Goal: Information Seeking & Learning: Learn about a topic

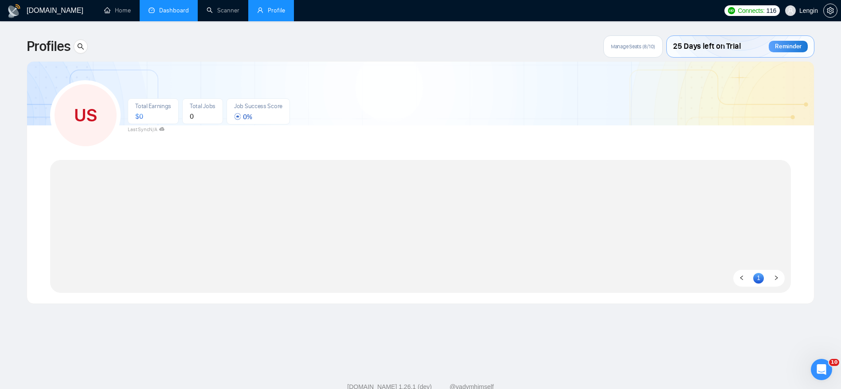
click at [167, 7] on link "Dashboard" at bounding box center [169, 11] width 40 height 8
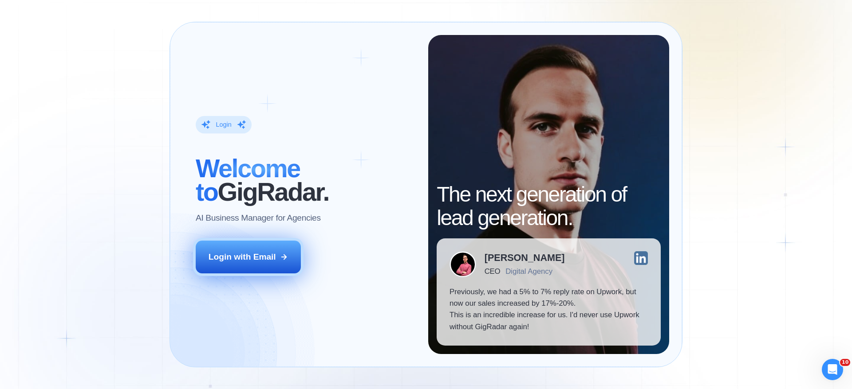
click at [280, 256] on icon at bounding box center [284, 257] width 8 height 8
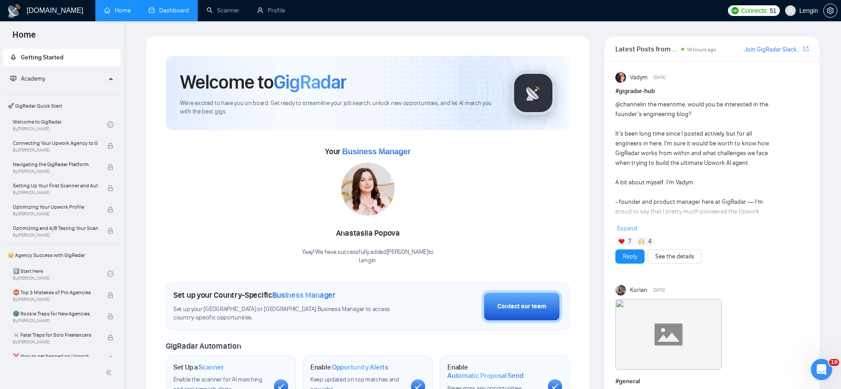
click at [177, 9] on link "Dashboard" at bounding box center [169, 11] width 40 height 8
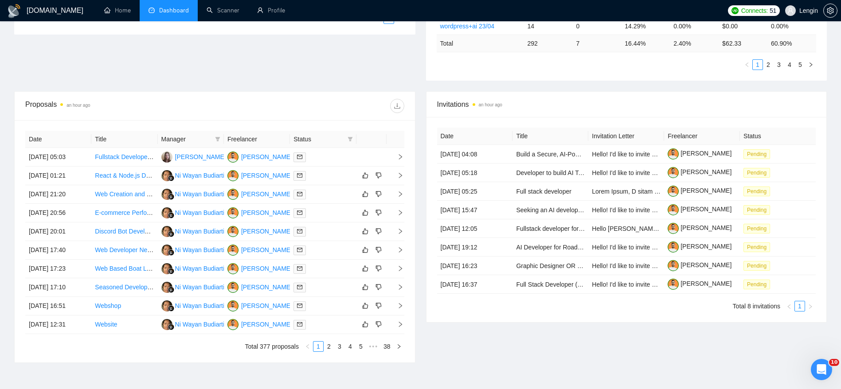
scroll to position [266, 0]
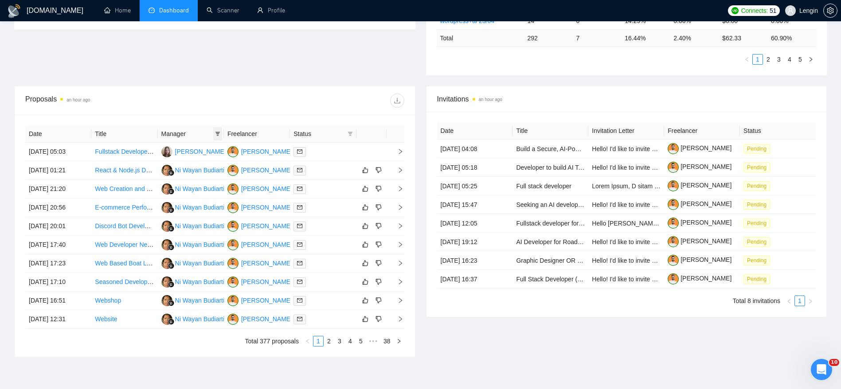
click at [219, 132] on icon "filter" at bounding box center [218, 134] width 5 height 4
click at [183, 165] on span "[PERSON_NAME]" at bounding box center [184, 164] width 51 height 7
checkbox input "true"
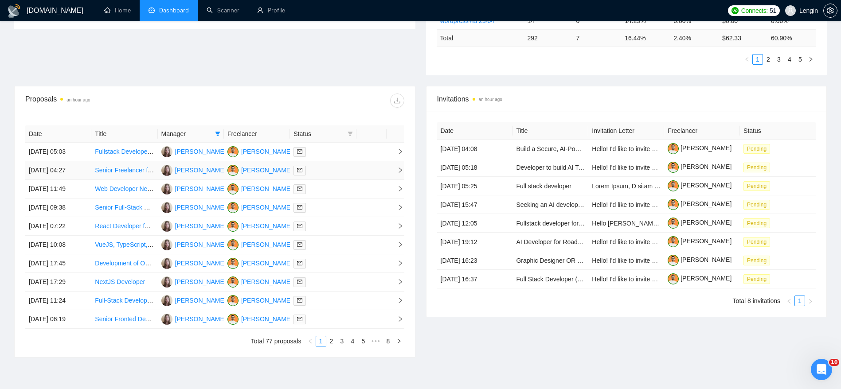
click at [133, 169] on link "Senior Freelancer for SaaS, ERP, and BI Dashboards" at bounding box center [168, 170] width 147 height 7
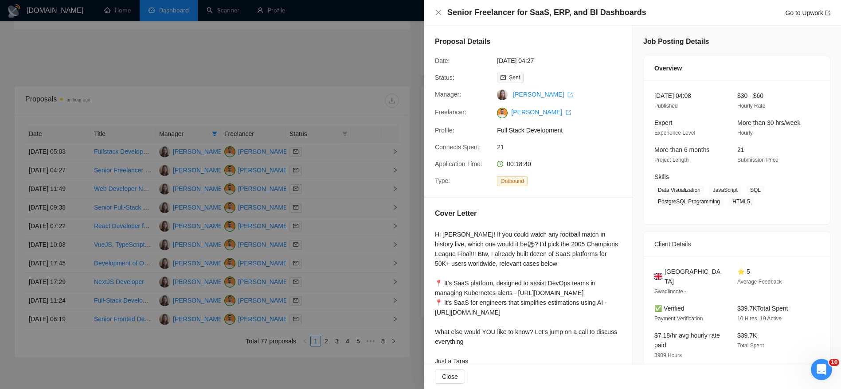
click at [114, 189] on div at bounding box center [420, 194] width 841 height 389
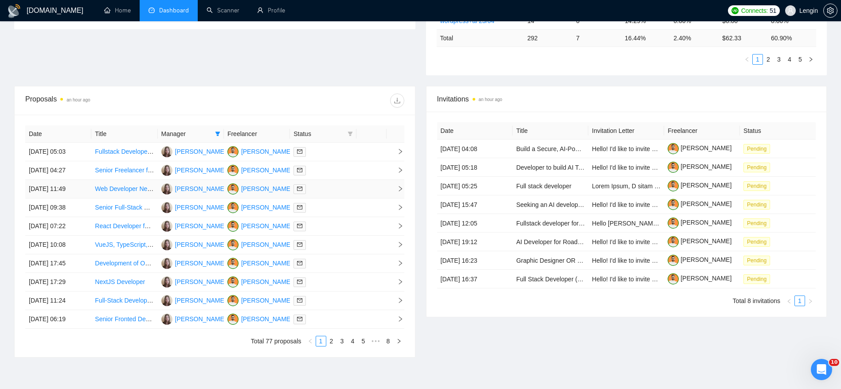
click at [109, 189] on link "Web Developer Needed for Site Development" at bounding box center [158, 188] width 126 height 7
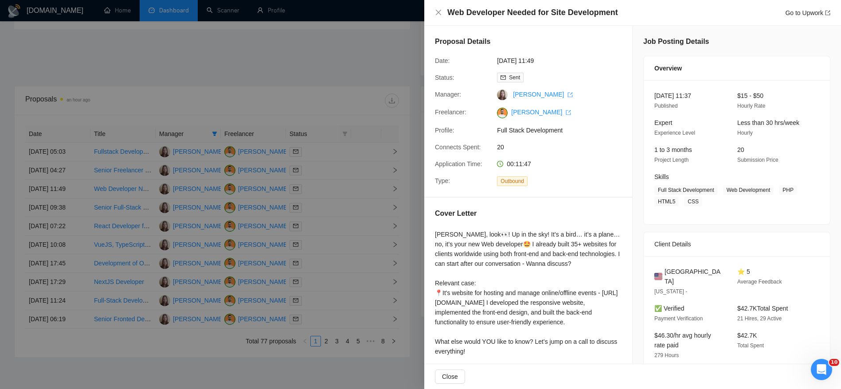
click at [126, 208] on div at bounding box center [420, 194] width 841 height 389
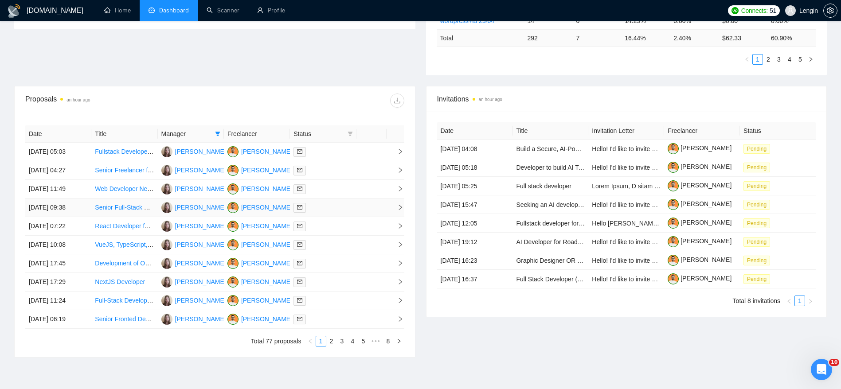
click at [124, 208] on link "Senior Full-Stack Developer for Public Sector Applications" at bounding box center [175, 207] width 160 height 7
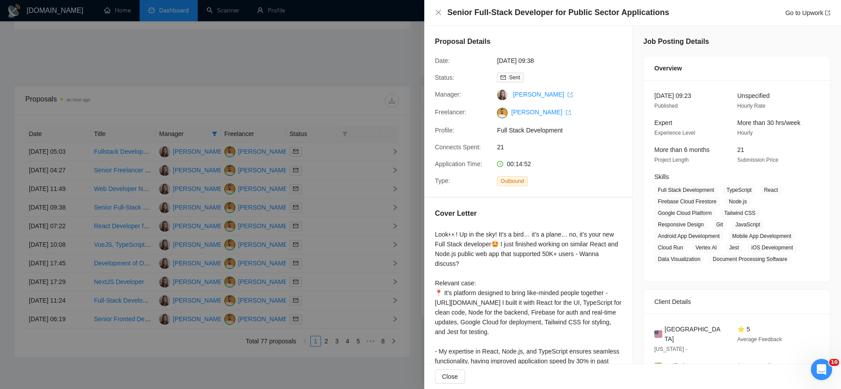
click at [126, 223] on div at bounding box center [420, 194] width 841 height 389
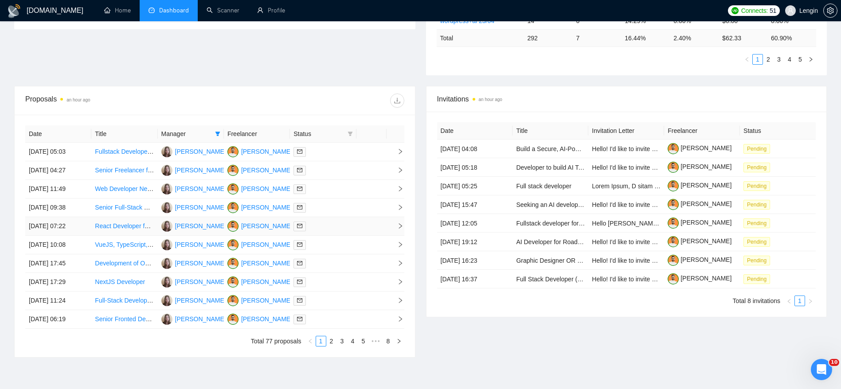
click at [127, 227] on link "React Developer for 360° Virtual Tour Integration" at bounding box center [162, 226] width 134 height 7
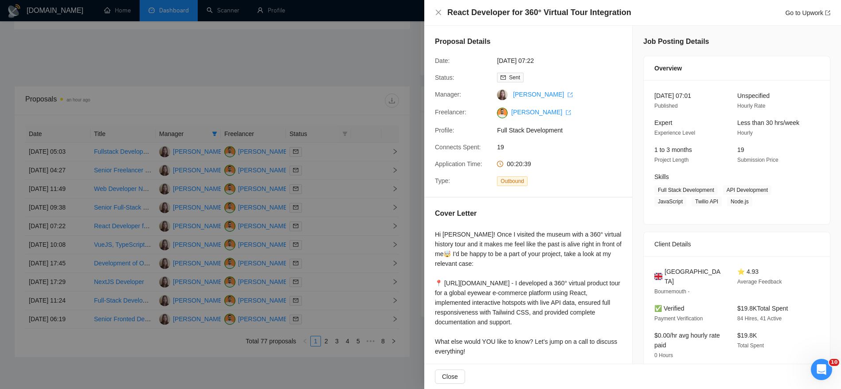
click at [351, 234] on div at bounding box center [420, 194] width 841 height 389
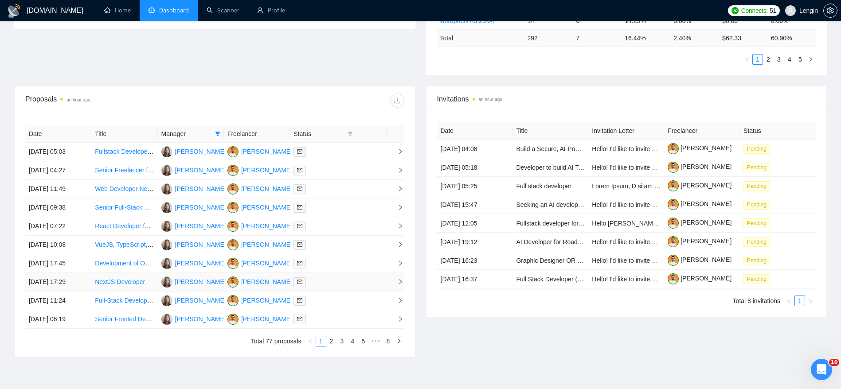
click at [129, 280] on link "NextJS Developer" at bounding box center [120, 282] width 50 height 7
